Goal: Transaction & Acquisition: Download file/media

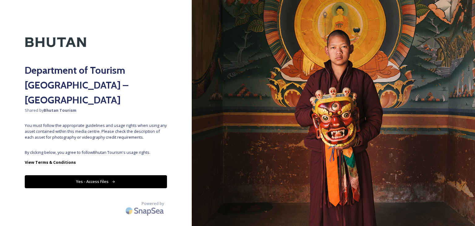
click at [122, 175] on button "Yes - Access Files" at bounding box center [96, 181] width 142 height 13
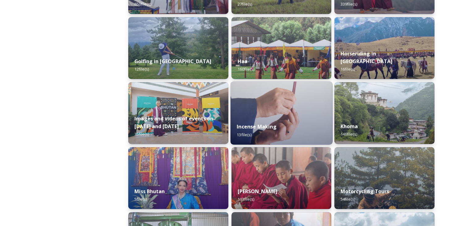
scroll to position [439, 0]
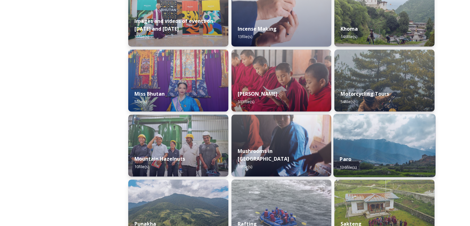
click at [346, 163] on div "Paro 136 file(s)" at bounding box center [384, 163] width 102 height 28
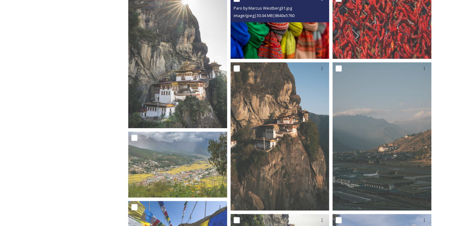
scroll to position [278, 0]
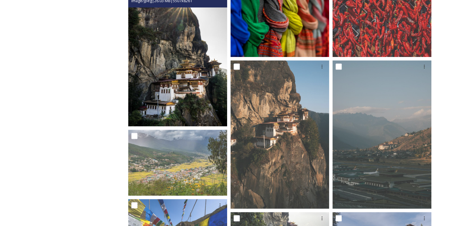
click at [199, 84] on img at bounding box center [177, 52] width 99 height 148
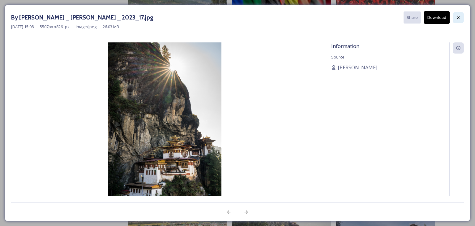
click at [458, 19] on icon at bounding box center [457, 17] width 5 height 5
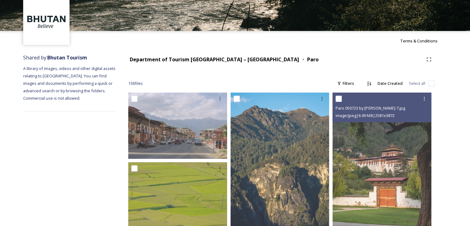
scroll to position [155, 0]
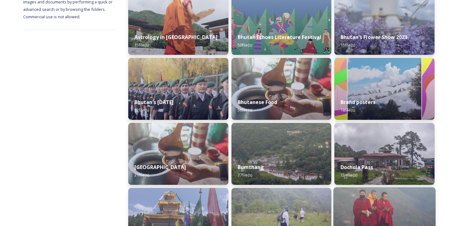
scroll to position [216, 0]
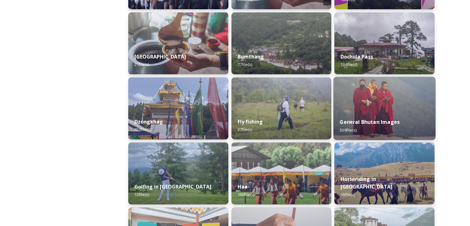
click at [379, 124] on strong "General Bhutan Images" at bounding box center [370, 121] width 60 height 7
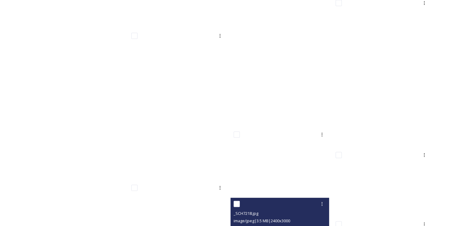
scroll to position [1697, 0]
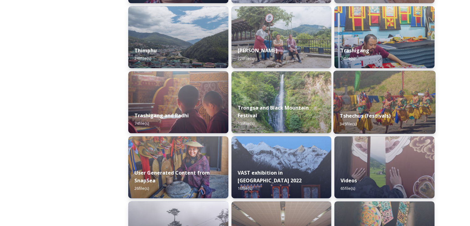
scroll to position [556, 0]
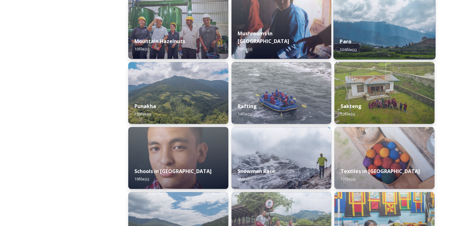
click at [350, 44] on strong "Paro" at bounding box center [346, 41] width 12 height 7
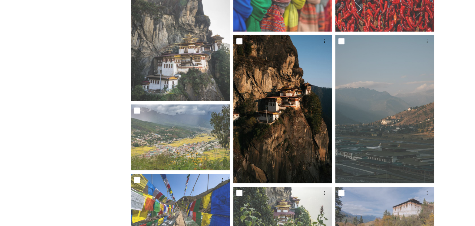
scroll to position [309, 0]
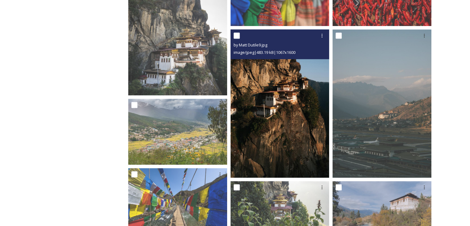
click at [279, 119] on img at bounding box center [280, 103] width 99 height 148
